Goal: Find contact information: Find contact information

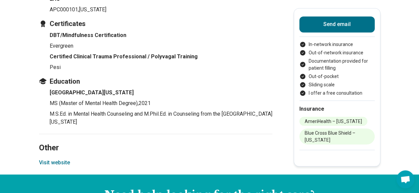
scroll to position [594, 0]
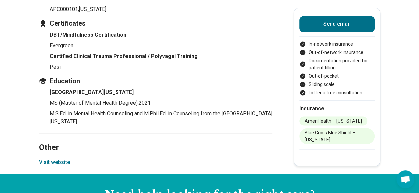
click at [181, 113] on p "M.S.Ed. in Mental Health Counseling and M.Phil.Ed. in Counseling from the [GEOG…" at bounding box center [161, 117] width 223 height 16
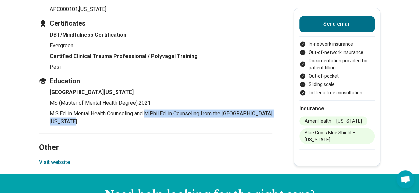
drag, startPoint x: 151, startPoint y: 113, endPoint x: 151, endPoint y: 120, distance: 7.0
click at [151, 120] on p "M.S.Ed. in Mental Health Counseling and M.Phil.Ed. in Counseling from the [GEOG…" at bounding box center [161, 117] width 223 height 16
copy p "M.Phil.Ed. in Counseling from the [GEOGRAPHIC_DATA][US_STATE]"
click at [68, 161] on button "Visit website" at bounding box center [54, 162] width 31 height 8
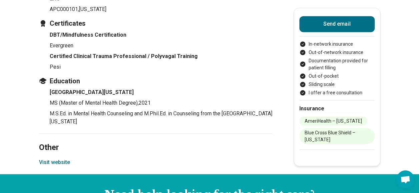
click at [244, 83] on h3 "Education" at bounding box center [155, 80] width 233 height 9
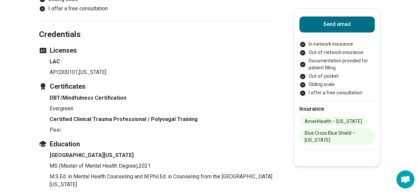
scroll to position [531, 0]
drag, startPoint x: 53, startPoint y: 71, endPoint x: 80, endPoint y: 72, distance: 27.0
click at [80, 72] on p "APC000101 , [US_STATE]" at bounding box center [161, 73] width 223 height 8
copy p "APC000101"
click at [234, 72] on p "APC000101 , [US_STATE]" at bounding box center [161, 73] width 223 height 8
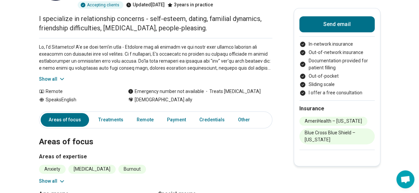
scroll to position [0, 5]
